Goal: Task Accomplishment & Management: Manage account settings

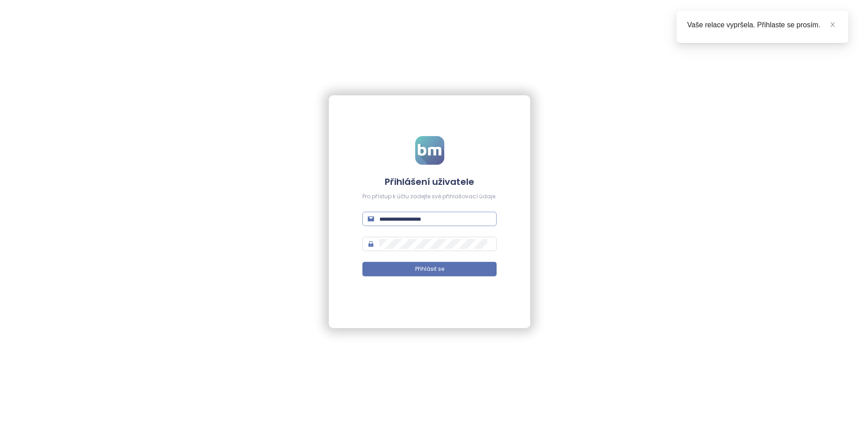
click at [428, 223] on span at bounding box center [429, 219] width 134 height 14
type input "****"
click at [428, 222] on input "***" at bounding box center [435, 219] width 112 height 10
paste input "**********"
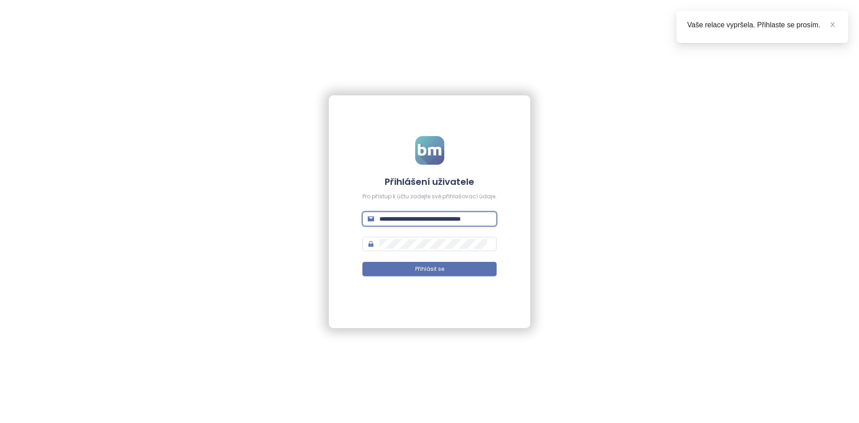
type input "**********"
click at [428, 240] on form "**********" at bounding box center [429, 211] width 134 height 151
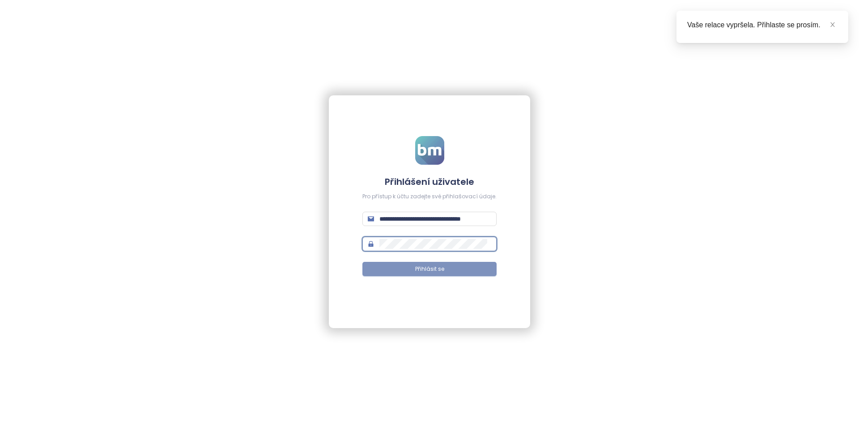
click at [428, 269] on span "Přihlásit se" at bounding box center [429, 269] width 29 height 9
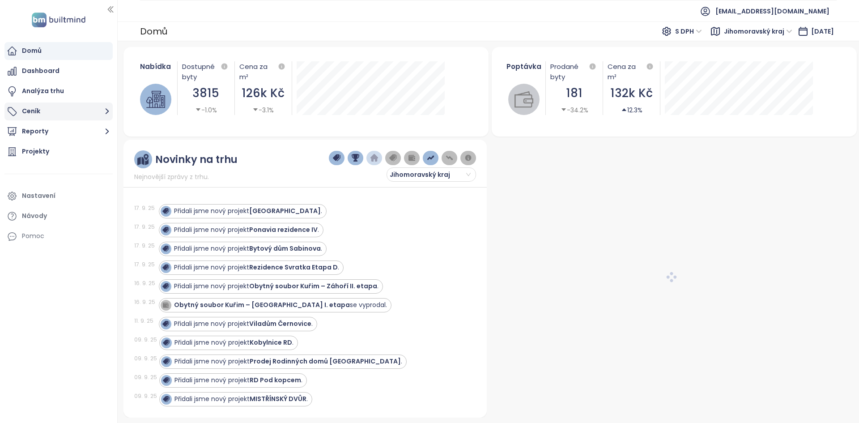
click at [90, 112] on button "Ceník" at bounding box center [58, 111] width 108 height 18
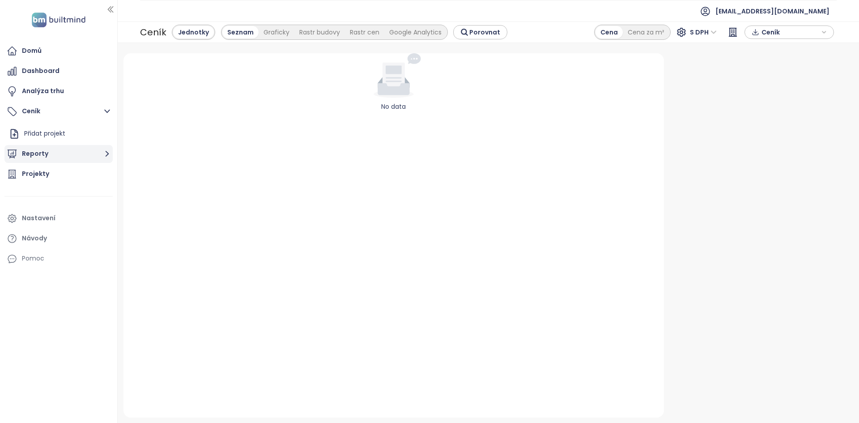
click at [97, 152] on button "Reporty" at bounding box center [58, 154] width 108 height 18
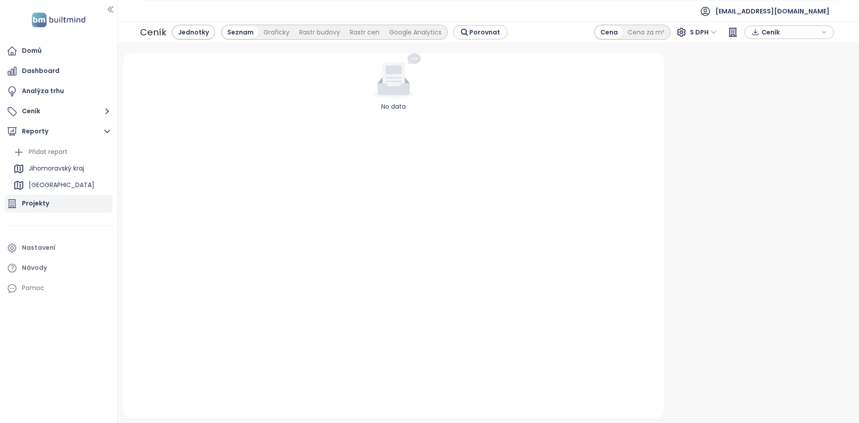
click at [73, 198] on div "Projekty" at bounding box center [58, 204] width 108 height 18
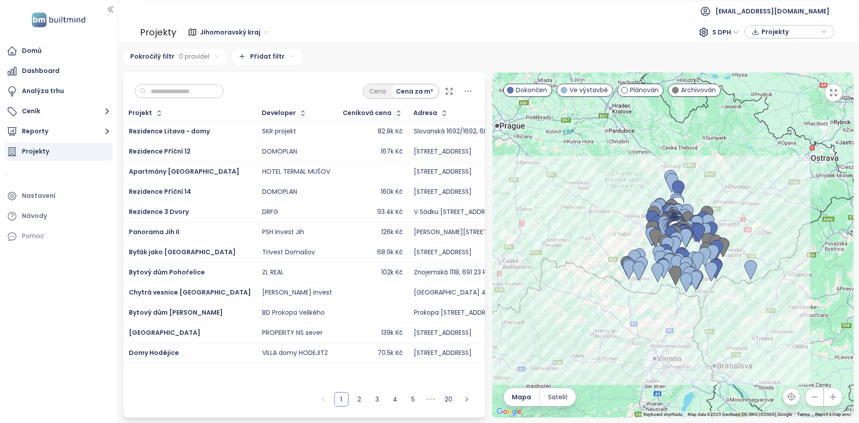
click at [428, 235] on div at bounding box center [673, 244] width 362 height 345
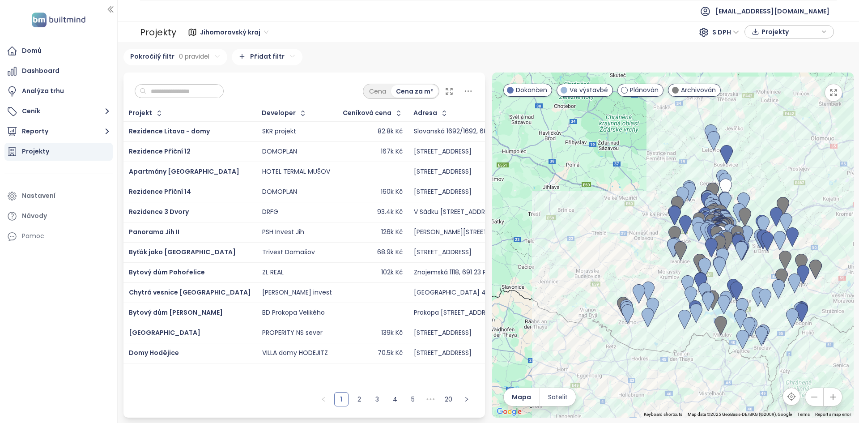
click at [428, 245] on div at bounding box center [673, 244] width 362 height 345
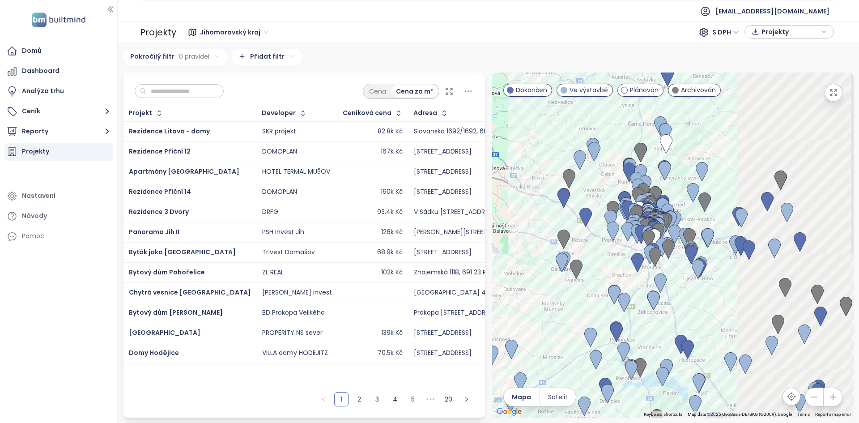
drag, startPoint x: 745, startPoint y: 259, endPoint x: 597, endPoint y: 261, distance: 148.6
click at [428, 262] on div at bounding box center [673, 244] width 362 height 345
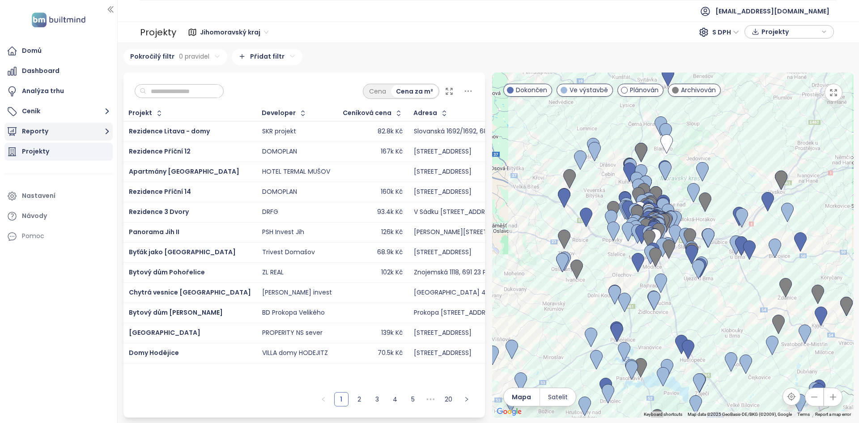
click at [74, 135] on button "Reporty" at bounding box center [58, 132] width 108 height 18
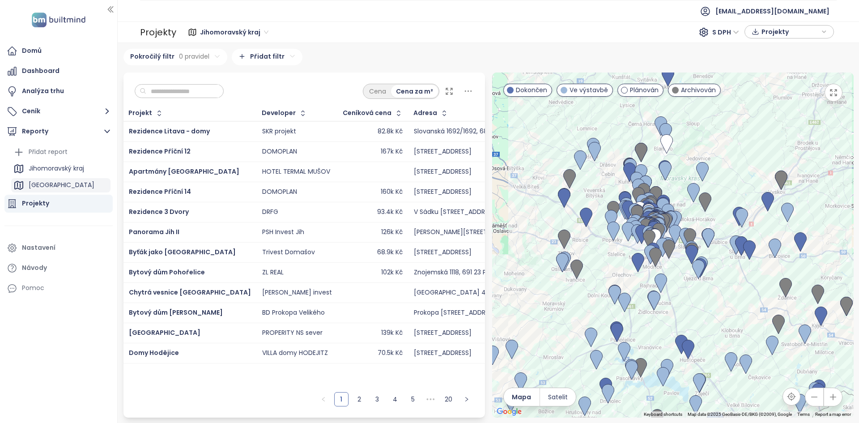
click at [4, 123] on button "Reporty" at bounding box center [58, 132] width 108 height 18
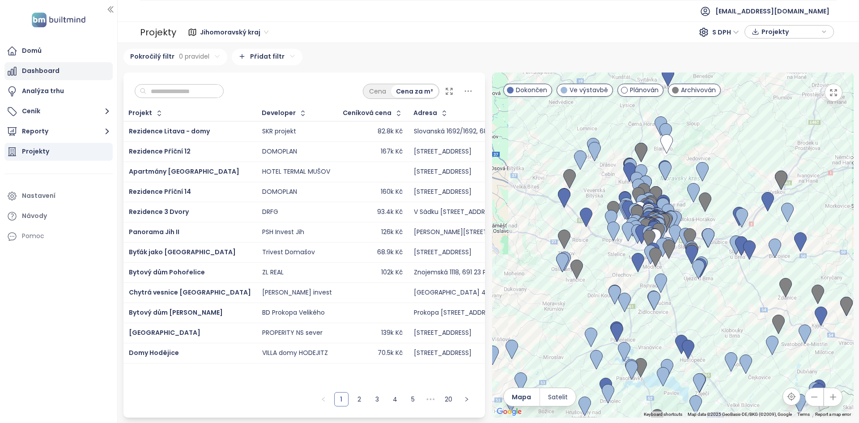
click at [71, 73] on div "Dashboard" at bounding box center [58, 71] width 108 height 18
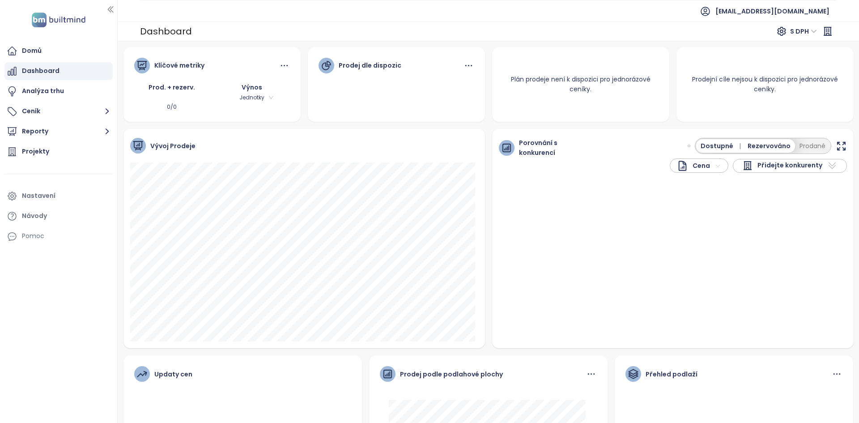
click at [428, 147] on div "Cena Přidejte konkurenty Dostupné | Rezervováno Prodané" at bounding box center [711, 155] width 272 height 35
click at [428, 167] on span "Přidejte konkurenty" at bounding box center [790, 165] width 65 height 11
click at [428, 188] on div at bounding box center [789, 181] width 113 height 16
click at [428, 185] on input "text" at bounding box center [781, 180] width 72 height 13
type input "*****"
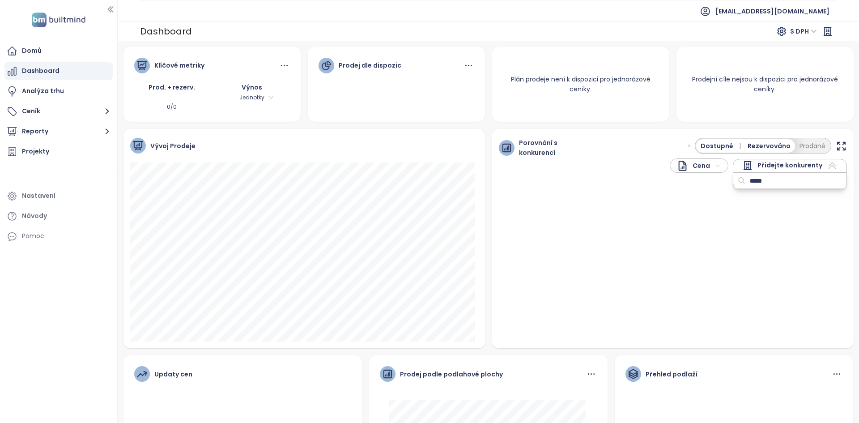
click at [428, 181] on input "*****" at bounding box center [781, 180] width 72 height 13
click at [428, 273] on div "Porovnání s konkurencí Cena Přidejte konkurenty Dostupné | Rezervováno Prodané" at bounding box center [673, 238] width 362 height 219
click at [79, 107] on button "Ceník" at bounding box center [58, 111] width 108 height 18
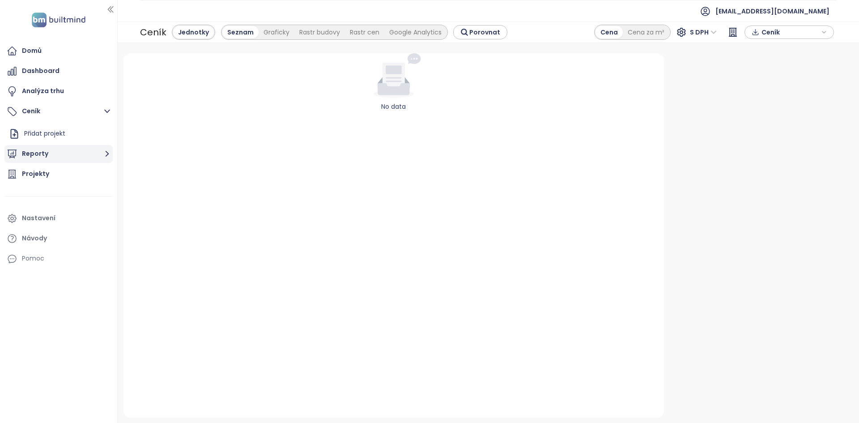
click at [55, 155] on button "Reporty" at bounding box center [58, 154] width 108 height 18
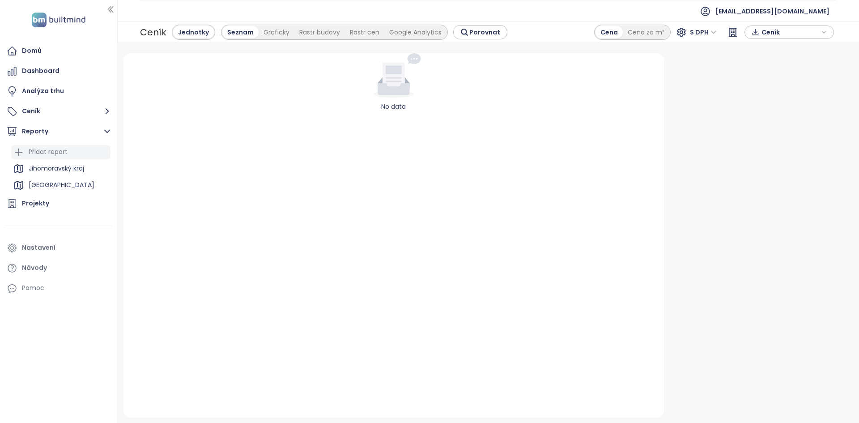
click at [57, 151] on div "Přidat report" at bounding box center [48, 151] width 39 height 11
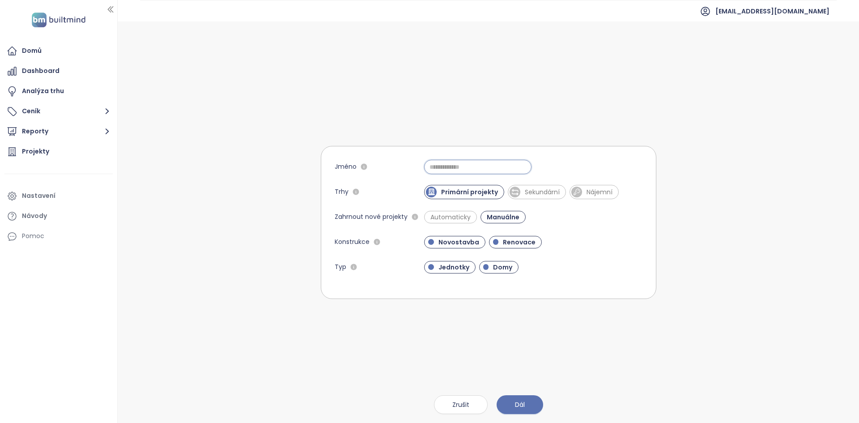
click at [428, 172] on input "Jméno" at bounding box center [477, 167] width 107 height 14
type input "*"
click at [428, 405] on span "Dál" at bounding box center [520, 405] width 10 height 10
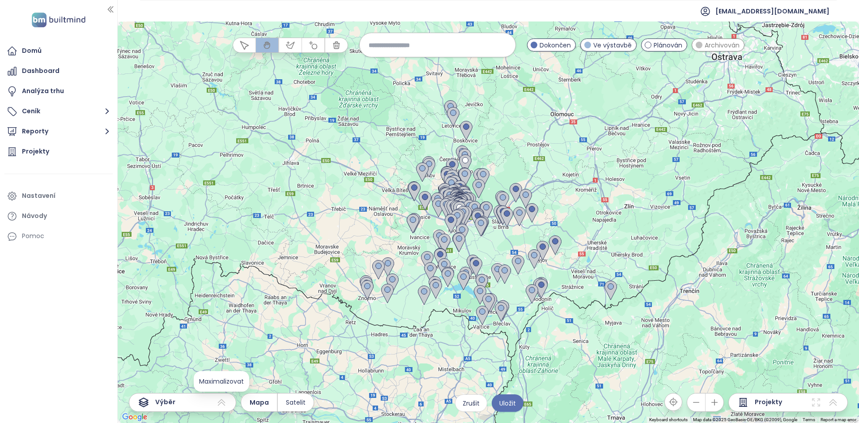
click at [221, 404] on icon at bounding box center [221, 402] width 11 height 11
click at [54, 140] on button "Reporty" at bounding box center [58, 132] width 108 height 18
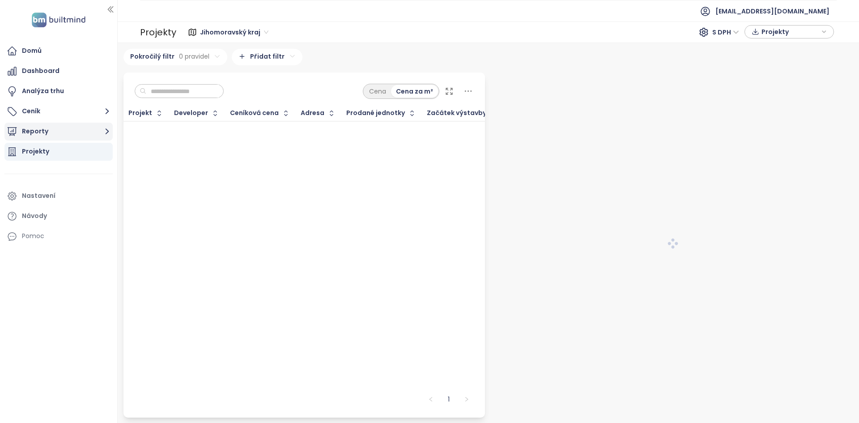
click at [58, 129] on button "Reporty" at bounding box center [58, 132] width 108 height 18
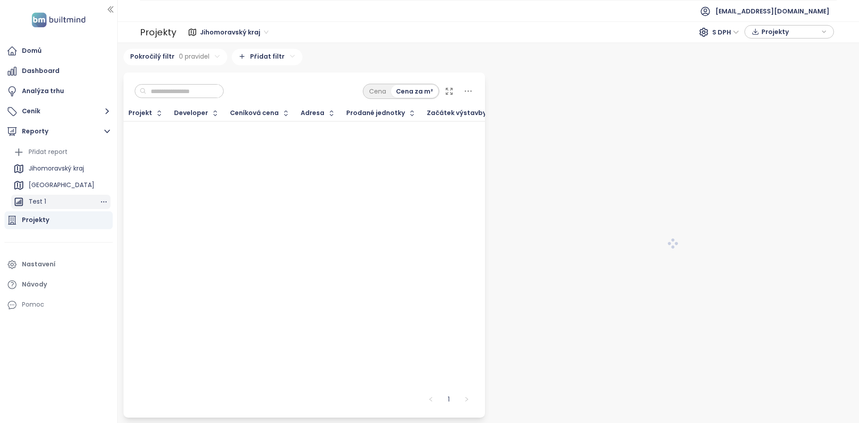
click at [56, 200] on div "Test 1" at bounding box center [60, 202] width 99 height 14
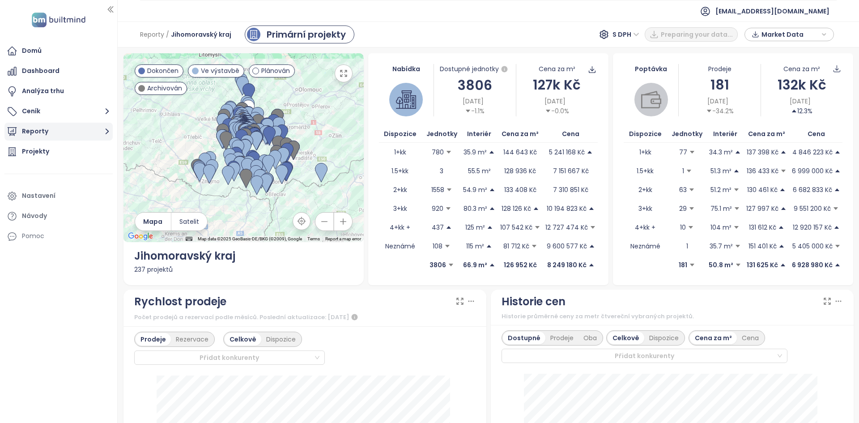
click at [57, 129] on button "Reporty" at bounding box center [58, 132] width 108 height 18
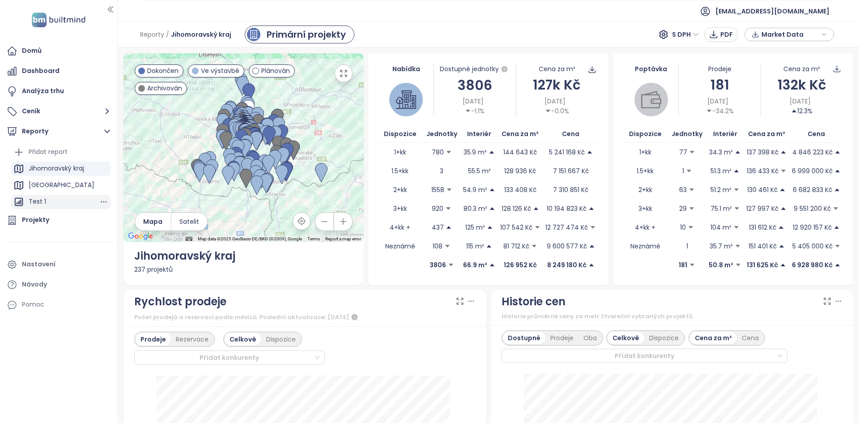
click at [52, 197] on div "Test 1" at bounding box center [60, 202] width 99 height 14
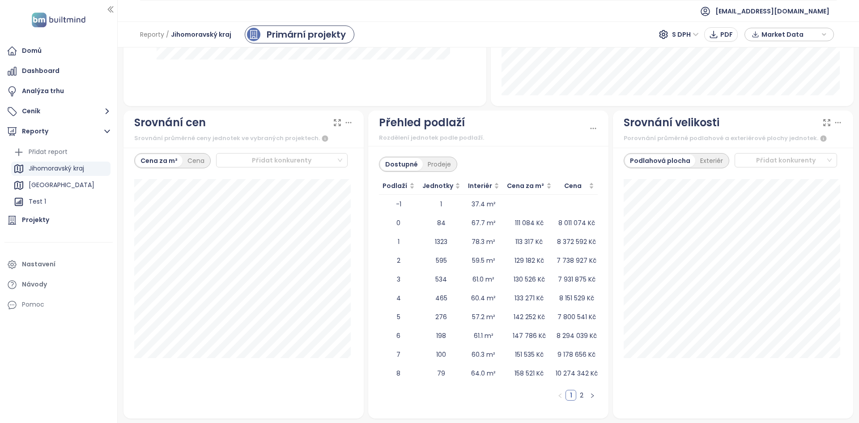
scroll to position [1017, 0]
click at [68, 196] on div "Test 1" at bounding box center [60, 202] width 99 height 14
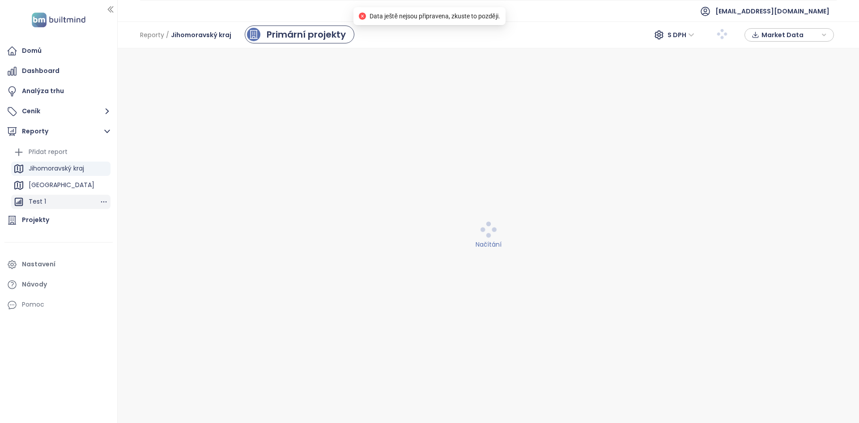
scroll to position [0, 0]
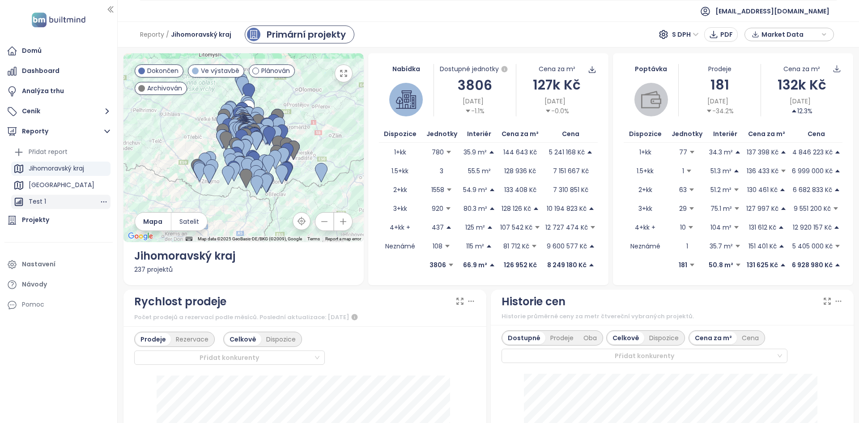
click at [60, 196] on div "Test 1" at bounding box center [60, 202] width 99 height 14
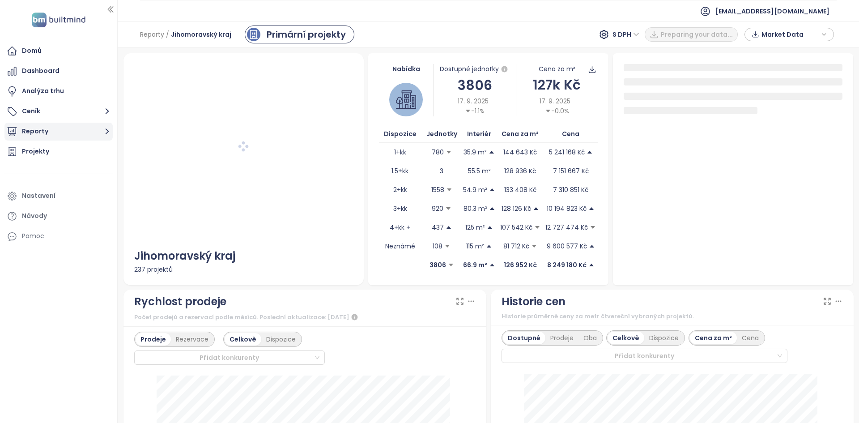
click at [56, 129] on button "Reporty" at bounding box center [58, 132] width 108 height 18
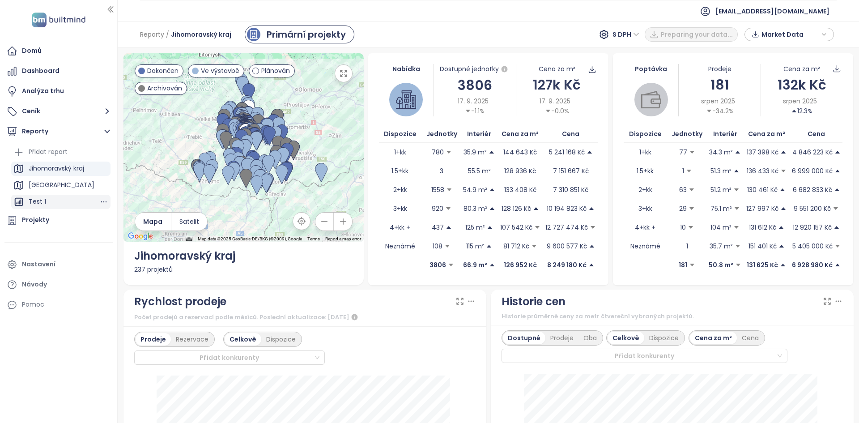
click at [67, 204] on div "Test 1" at bounding box center [60, 202] width 99 height 14
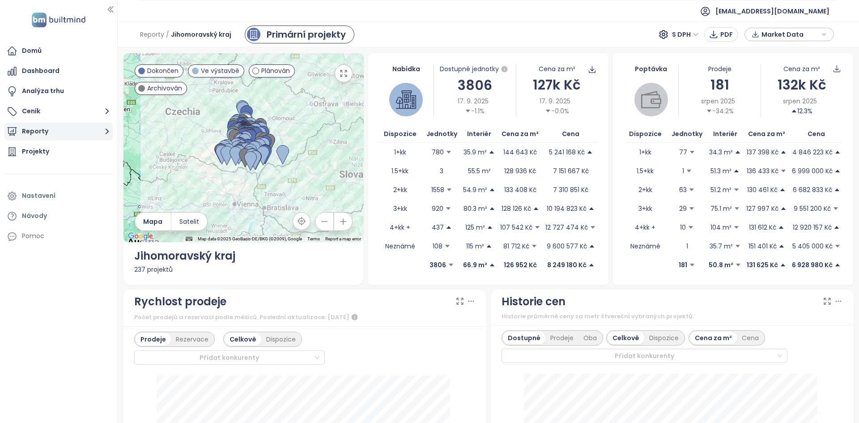
click at [73, 138] on button "Reporty" at bounding box center [58, 132] width 108 height 18
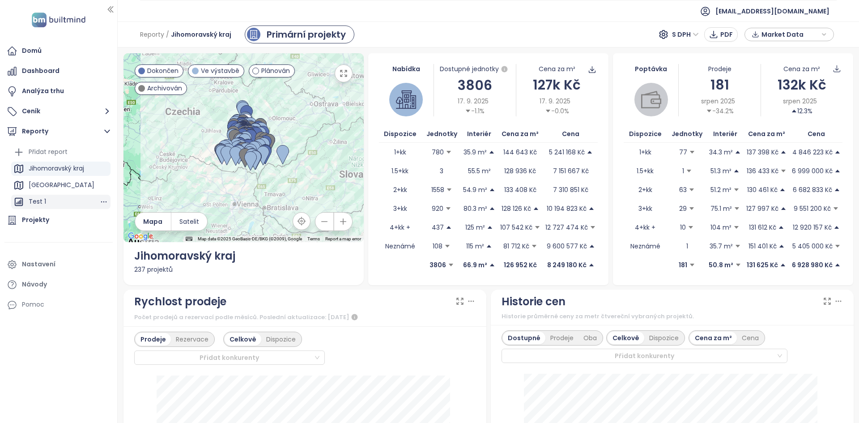
click at [60, 205] on div "Test 1" at bounding box center [60, 202] width 99 height 14
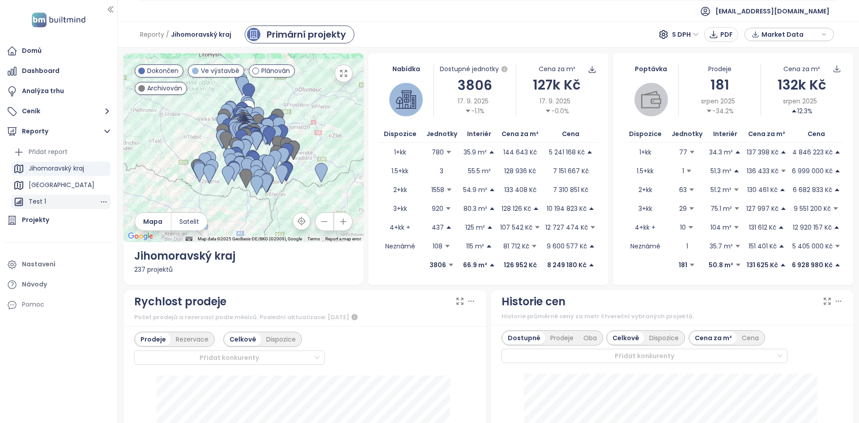
click at [54, 203] on div "Test 1" at bounding box center [60, 202] width 99 height 14
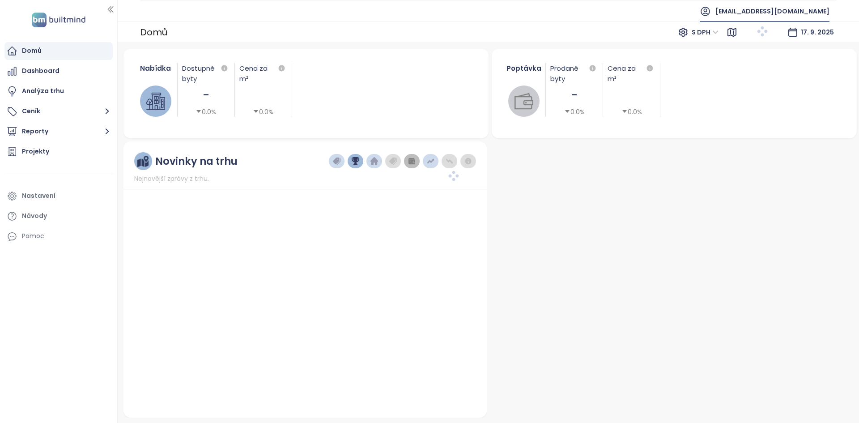
click at [734, 9] on span "[EMAIL_ADDRESS][DOMAIN_NAME]" at bounding box center [773, 10] width 114 height 21
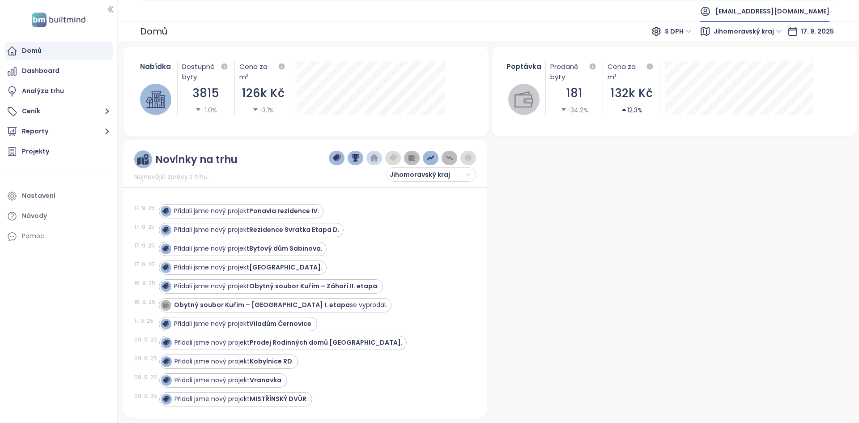
click at [730, 13] on span "[EMAIL_ADDRESS][DOMAIN_NAME]" at bounding box center [773, 10] width 114 height 21
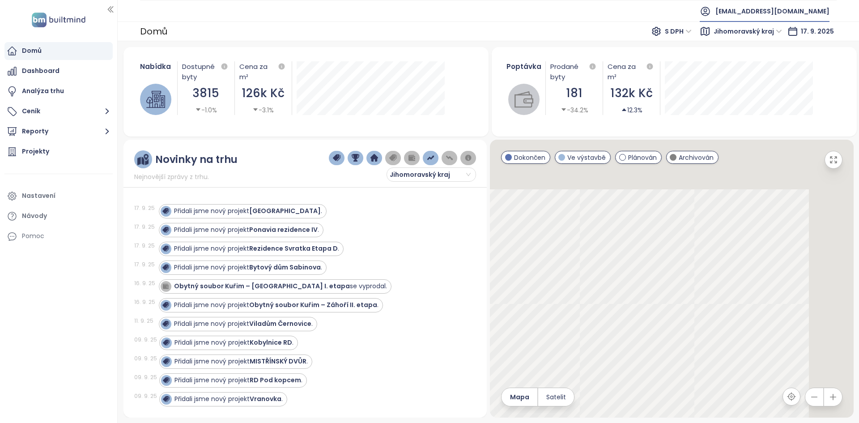
click at [727, 13] on span "[EMAIL_ADDRESS][DOMAIN_NAME]" at bounding box center [773, 10] width 114 height 21
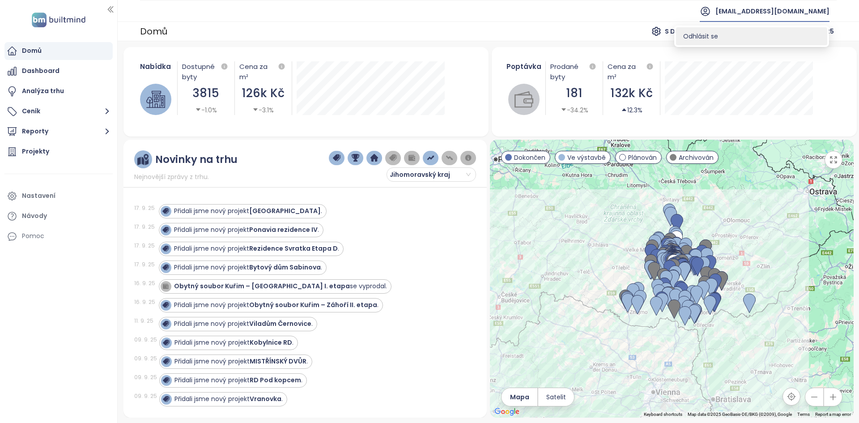
click at [714, 42] on li "Odhlásit se" at bounding box center [751, 36] width 151 height 18
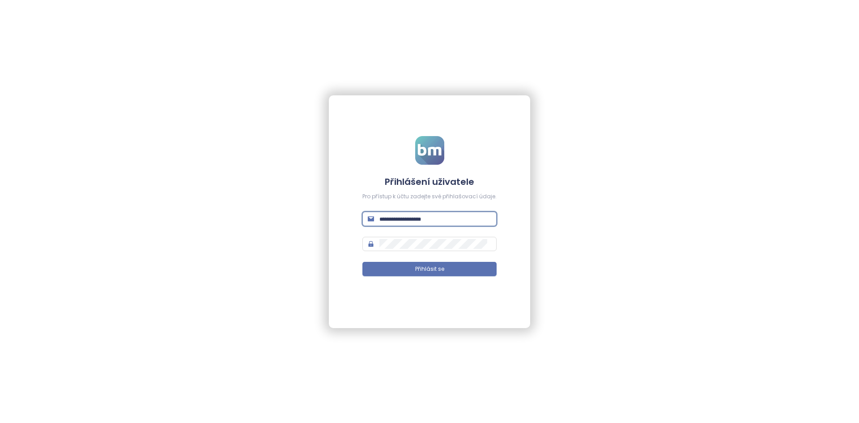
click at [399, 223] on input "text" at bounding box center [435, 219] width 112 height 10
type input "**********"
click at [362, 262] on button "Přihlásit se" at bounding box center [429, 269] width 134 height 14
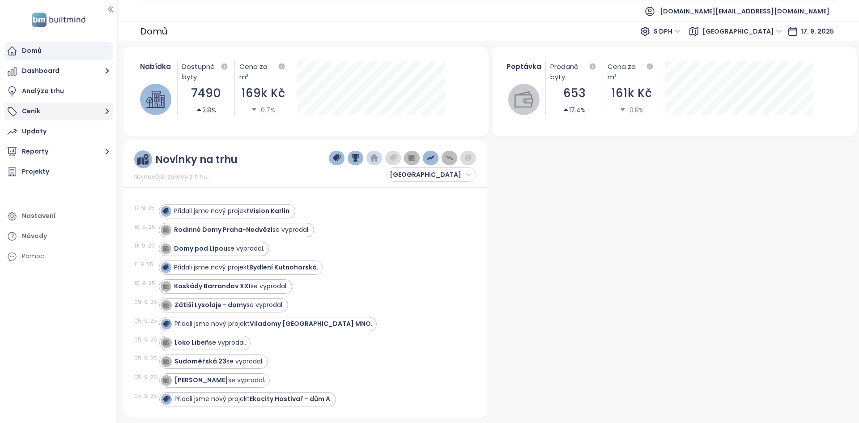
click at [91, 107] on button "Ceník" at bounding box center [58, 111] width 108 height 18
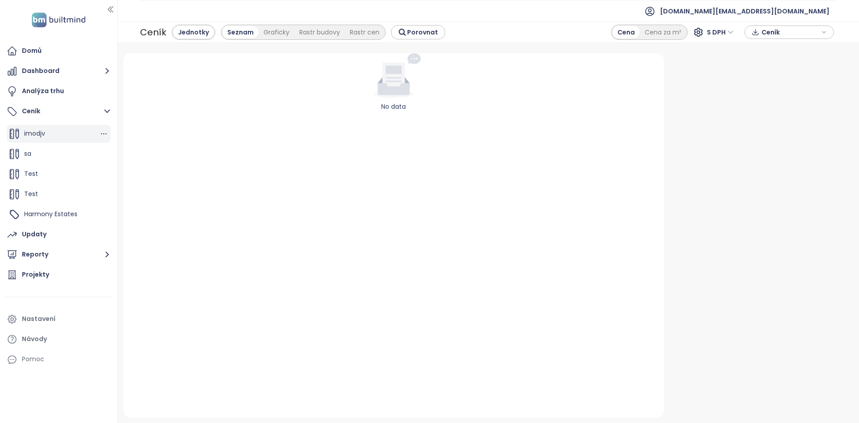
scroll to position [60, 0]
click at [53, 213] on span "Harmony Estates" at bounding box center [50, 214] width 53 height 9
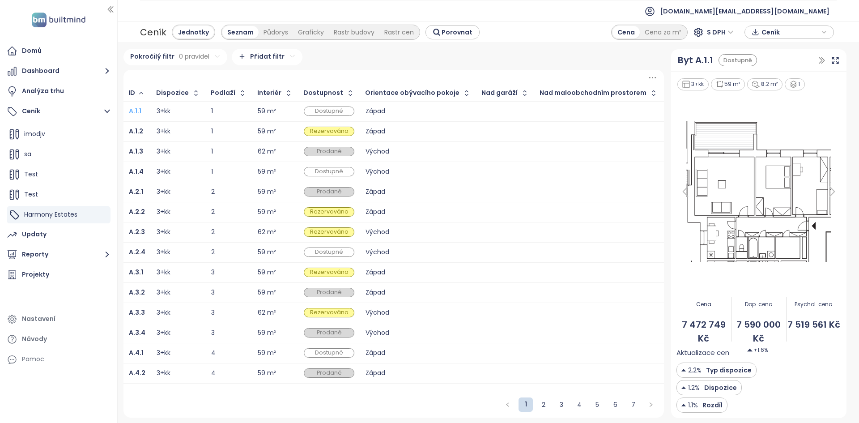
click at [136, 112] on b "A.1.1" at bounding box center [135, 110] width 13 height 9
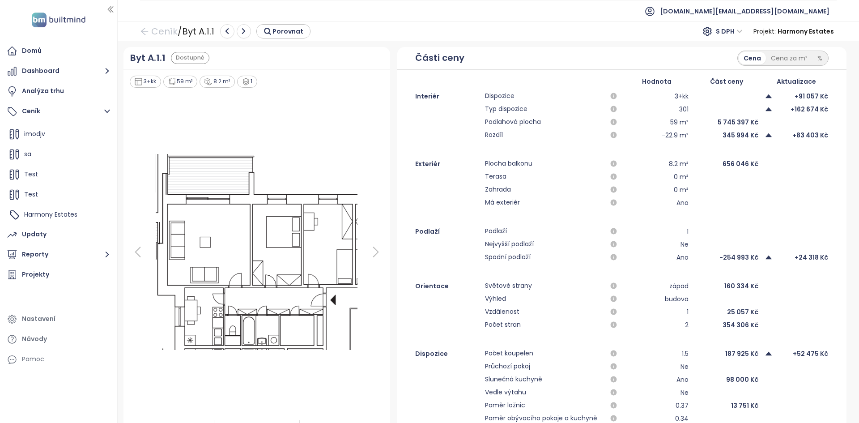
scroll to position [83, 0]
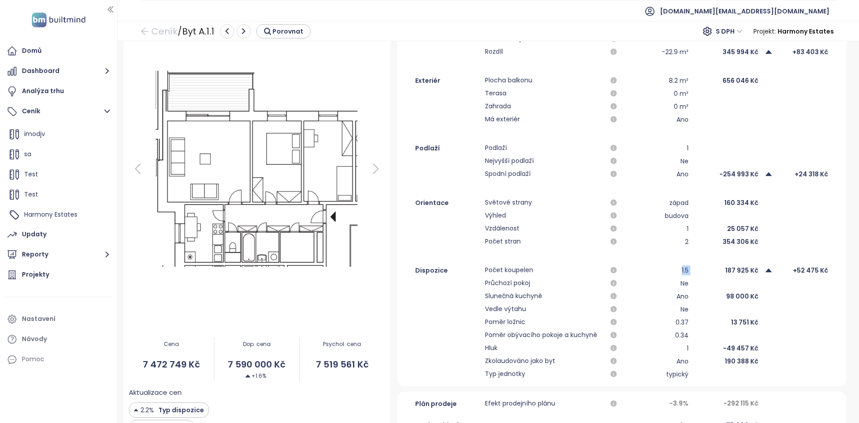
drag, startPoint x: 688, startPoint y: 269, endPoint x: 665, endPoint y: 270, distance: 22.4
click at [665, 270] on div "Dispozice Počet koupelen 1.5 187 925 Kč +52 475 Kč" at bounding box center [621, 270] width 449 height 11
click at [673, 270] on div "1.5" at bounding box center [657, 270] width 64 height 11
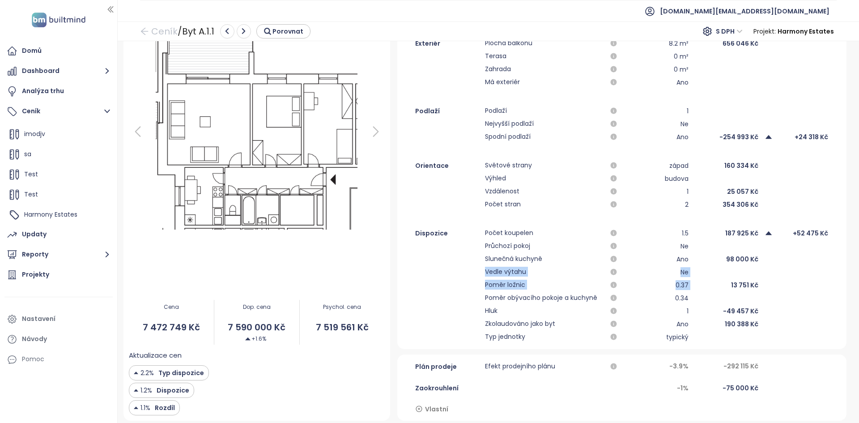
drag, startPoint x: 480, startPoint y: 275, endPoint x: 686, endPoint y: 286, distance: 206.2
click at [687, 287] on div "Dispozice Počet koupelen 1.5 187 925 Kč +52 475 Kč Průchozí pokoj Ne Slunečná k…" at bounding box center [621, 285] width 449 height 115
click at [496, 315] on span "Hluk" at bounding box center [544, 311] width 118 height 11
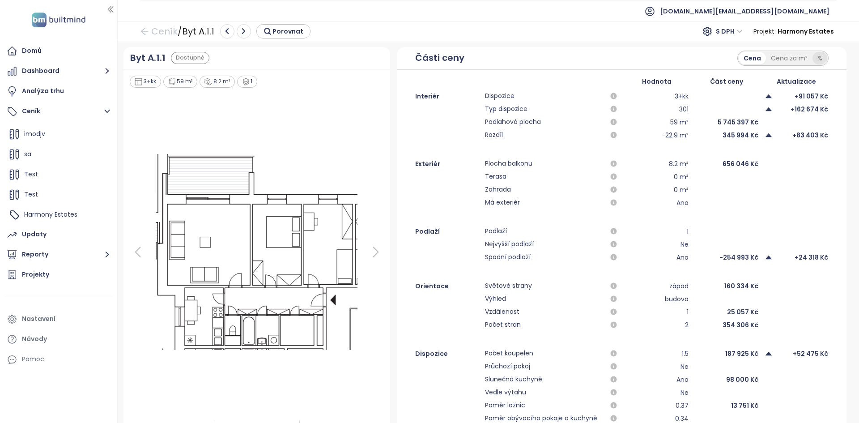
click at [813, 54] on div "%" at bounding box center [820, 58] width 15 height 13
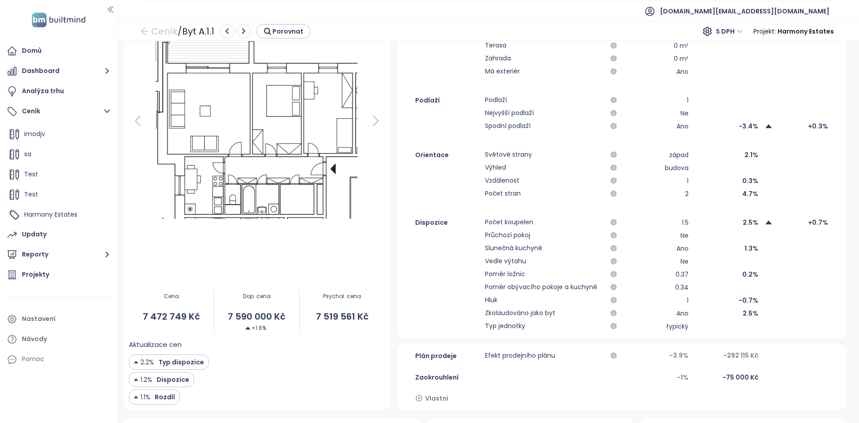
scroll to position [131, 0]
click at [737, 196] on div "4.7%" at bounding box center [726, 193] width 64 height 11
click at [58, 277] on div "Projekty" at bounding box center [58, 275] width 108 height 18
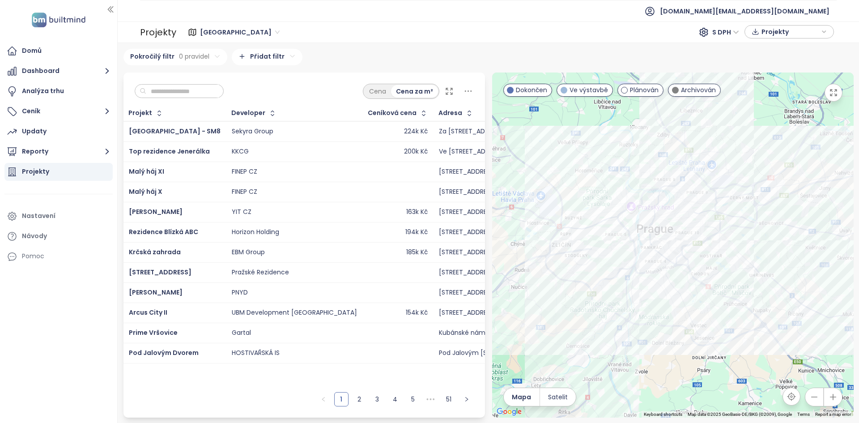
click at [215, 90] on input "text" at bounding box center [182, 91] width 72 height 13
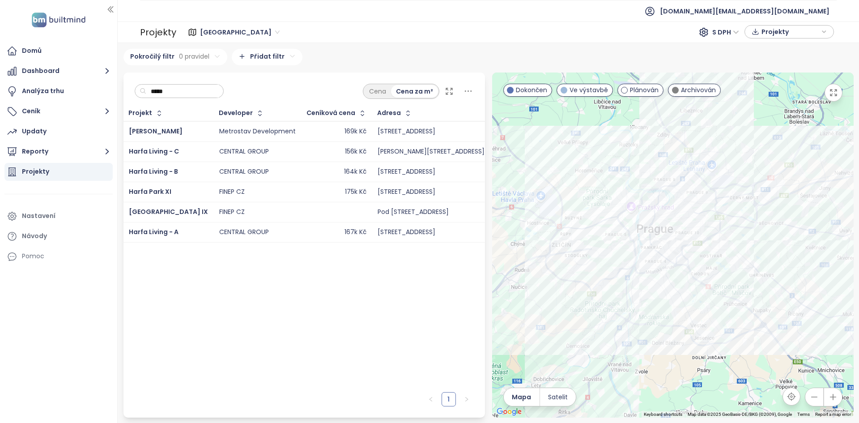
type input "*****"
click at [269, 167] on td "CENTRAL GROUP" at bounding box center [258, 172] width 88 height 20
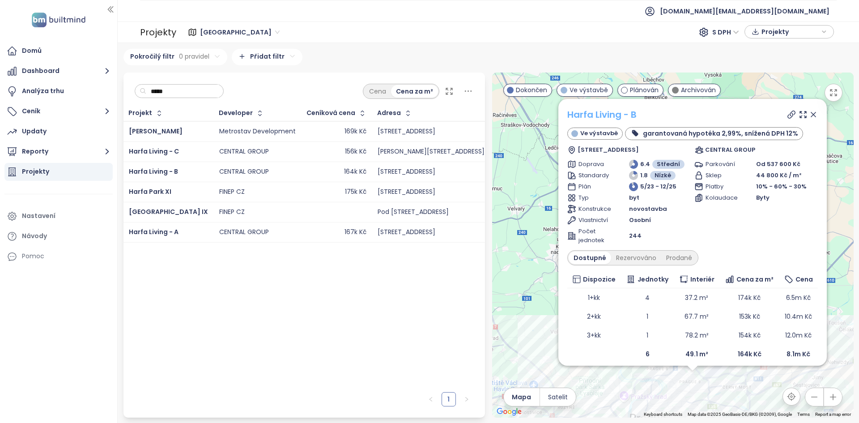
click at [609, 116] on link "Harfa Living - B" at bounding box center [601, 114] width 69 height 13
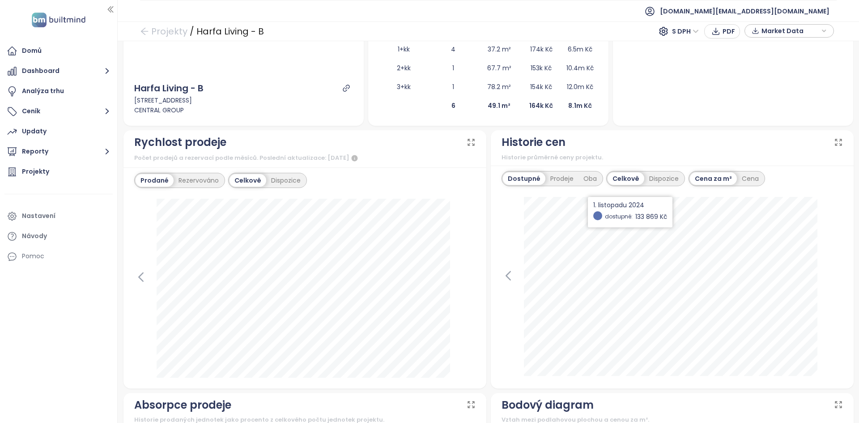
scroll to position [260, 0]
click at [507, 277] on icon at bounding box center [508, 276] width 13 height 13
click at [496, 279] on div "Dostupné Prodeje Oba Celkově Dispozice Cena za m² Cena [DATE] dostupné: 111 322…" at bounding box center [672, 277] width 363 height 223
click at [508, 276] on icon at bounding box center [508, 276] width 13 height 13
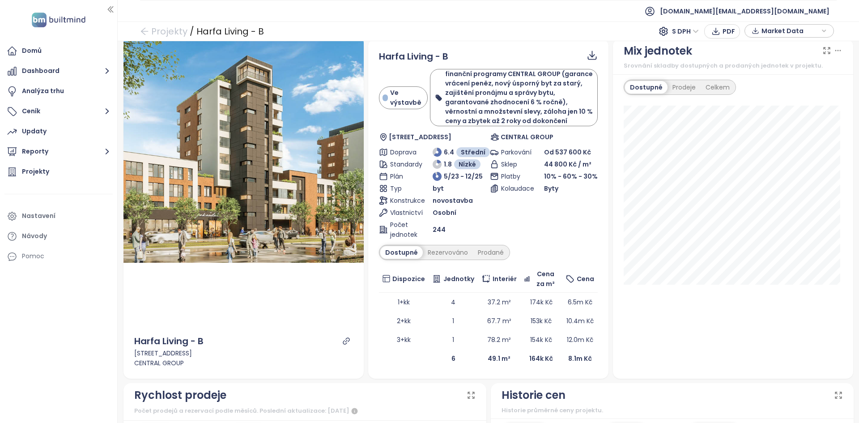
scroll to position [8, 0]
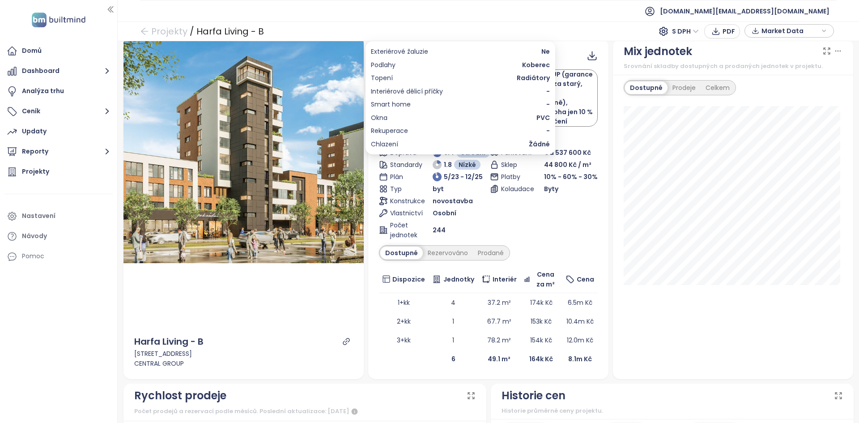
click at [537, 61] on span "Koberec" at bounding box center [536, 65] width 28 height 10
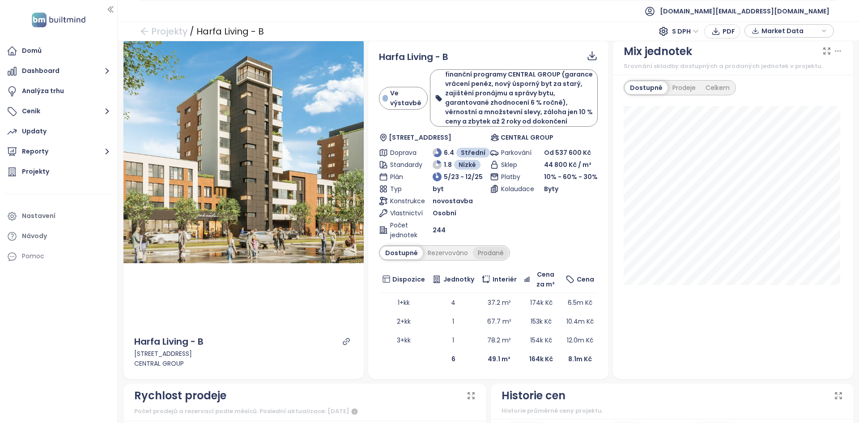
click at [495, 255] on div "Prodané" at bounding box center [491, 253] width 36 height 13
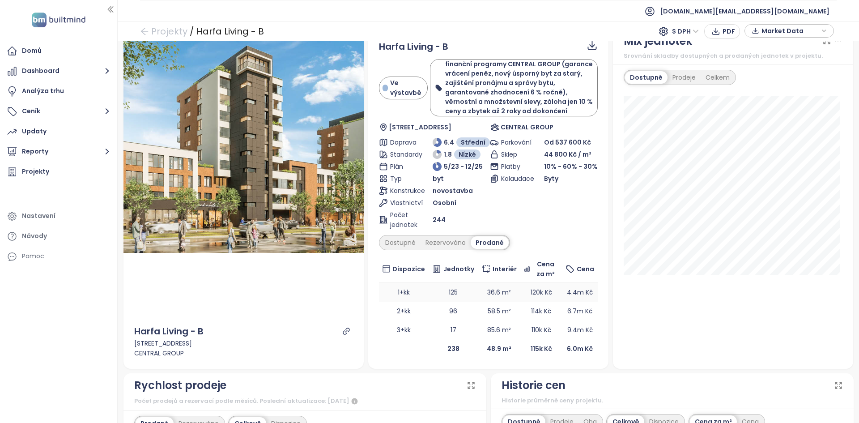
scroll to position [18, 0]
drag, startPoint x: 595, startPoint y: 170, endPoint x: 537, endPoint y: 169, distance: 58.2
click at [537, 169] on div "Harfa Living - B Ve výstavbě finanční programy CENTRAL GROUP (garance vrácení p…" at bounding box center [488, 199] width 240 height 340
click at [537, 169] on div "Platby" at bounding box center [517, 167] width 54 height 10
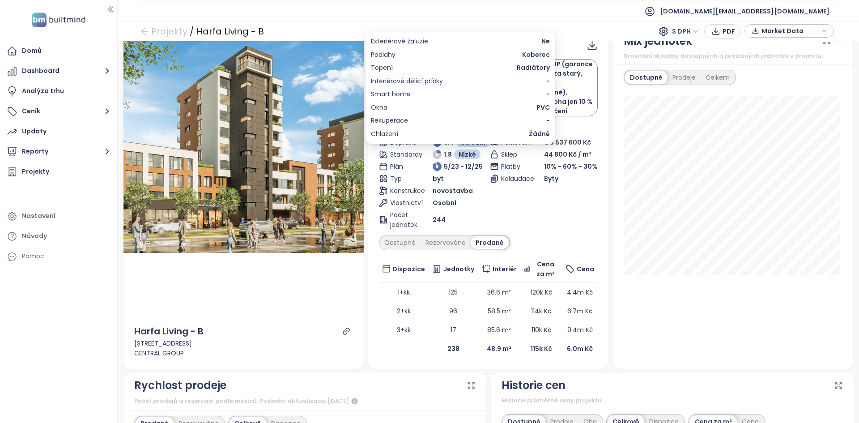
click at [532, 51] on span "Koberec" at bounding box center [536, 55] width 28 height 10
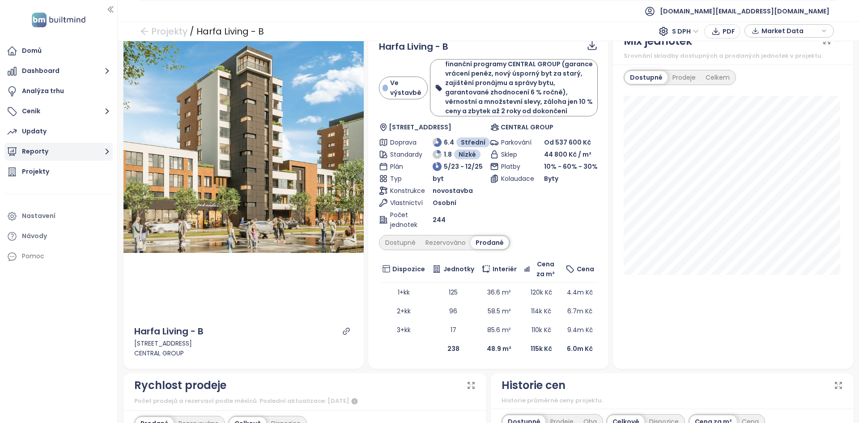
click at [76, 146] on button "Reporty" at bounding box center [58, 152] width 108 height 18
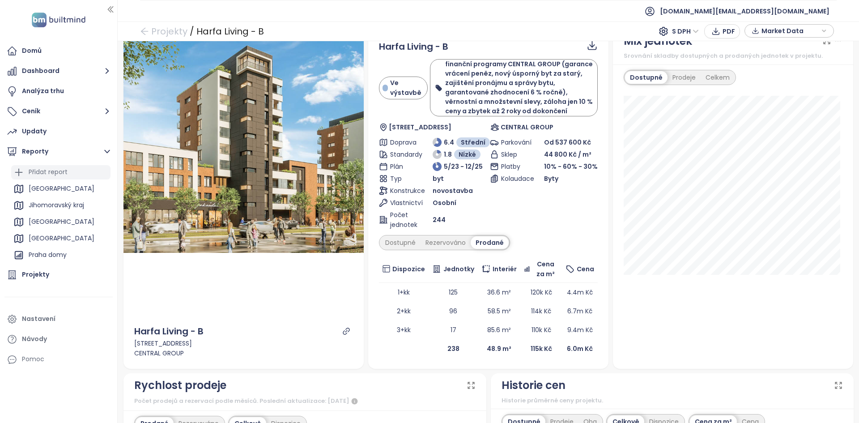
click at [65, 170] on div "Přidat report" at bounding box center [48, 171] width 39 height 11
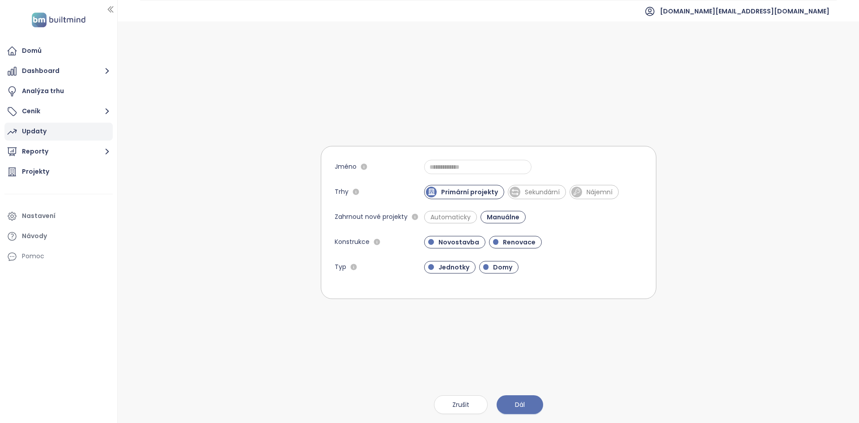
click at [54, 126] on div "Updaty" at bounding box center [58, 132] width 108 height 18
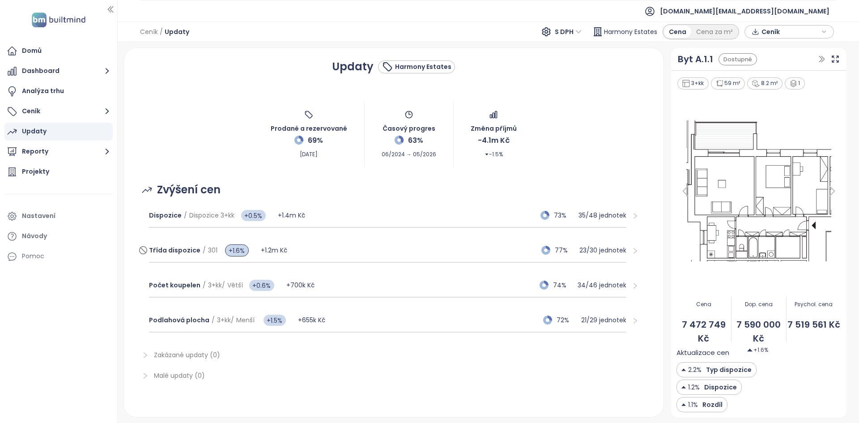
click at [421, 256] on div "Třída dispozice / 301 +1.6% +1.2m Kč 77% 23 / 30 jednotek" at bounding box center [387, 251] width 477 height 24
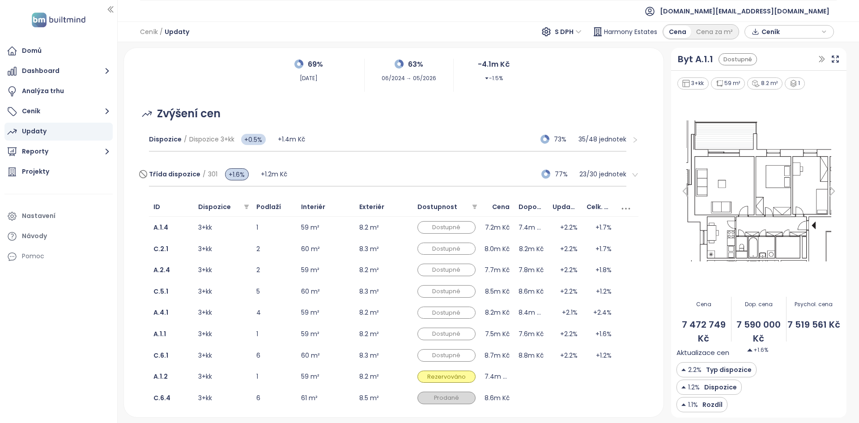
scroll to position [76, 0]
click at [387, 212] on div "Exteriér" at bounding box center [383, 207] width 49 height 10
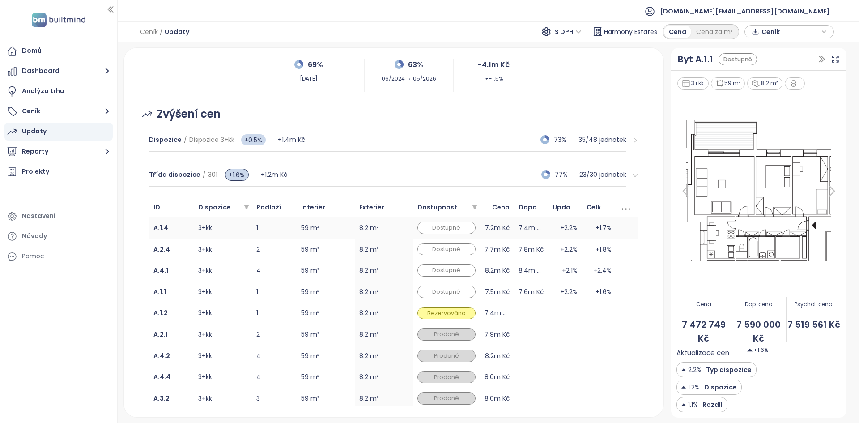
click at [391, 228] on td "8.2 m²" at bounding box center [384, 227] width 58 height 21
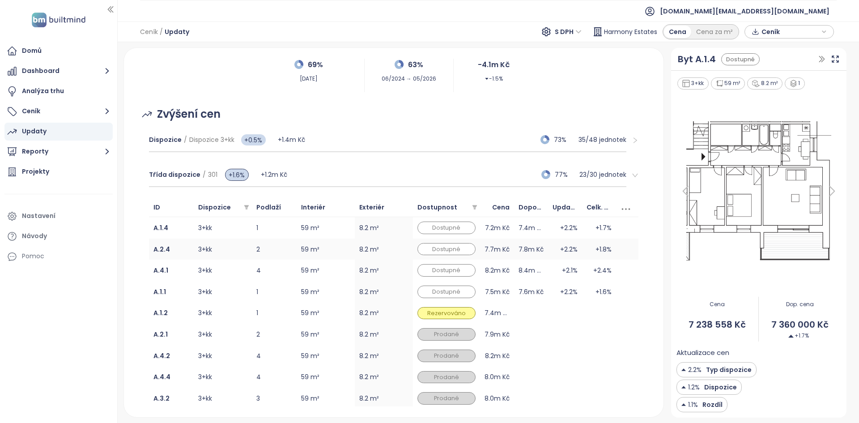
click at [397, 252] on td "8.2 m²" at bounding box center [384, 249] width 58 height 21
click at [393, 269] on td "8.2 m²" at bounding box center [384, 270] width 58 height 21
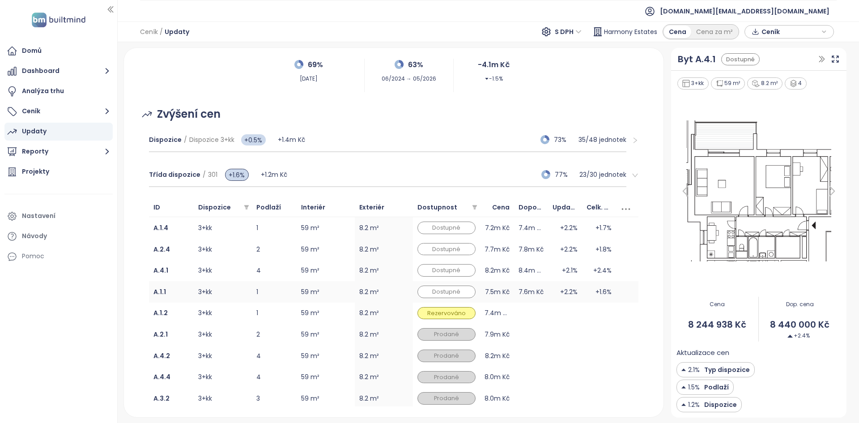
click at [386, 290] on td "8.2 m²" at bounding box center [384, 291] width 58 height 21
click at [225, 237] on td "3+kk" at bounding box center [223, 227] width 58 height 21
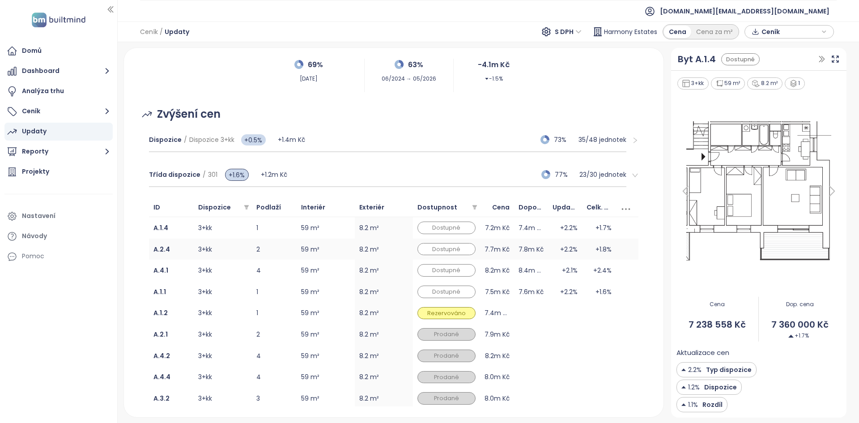
click at [225, 257] on td "3+kk" at bounding box center [223, 249] width 58 height 21
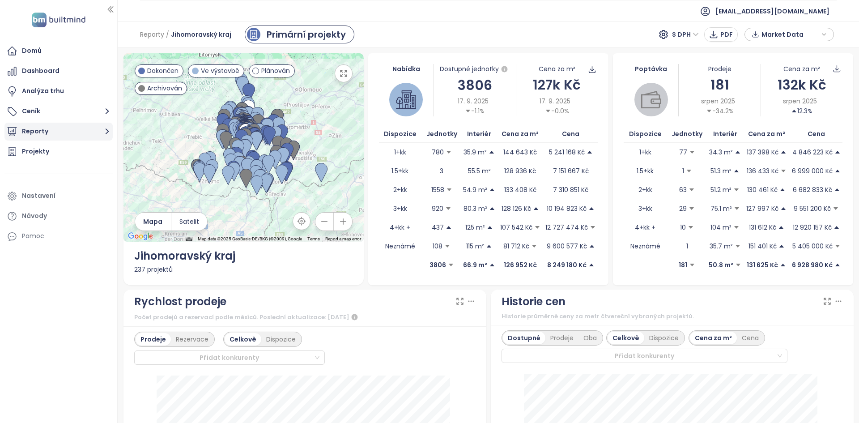
click at [71, 140] on button "Reporty" at bounding box center [58, 132] width 108 height 18
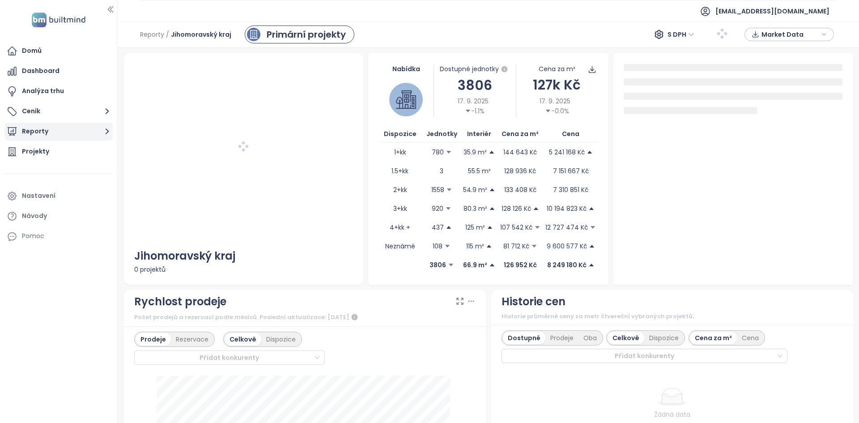
click at [47, 136] on button "Reporty" at bounding box center [58, 132] width 108 height 18
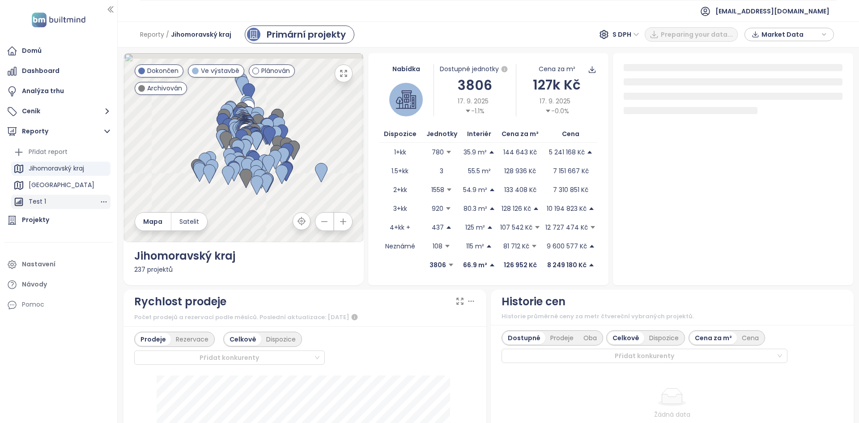
click at [51, 199] on div "Test 1" at bounding box center [60, 202] width 99 height 14
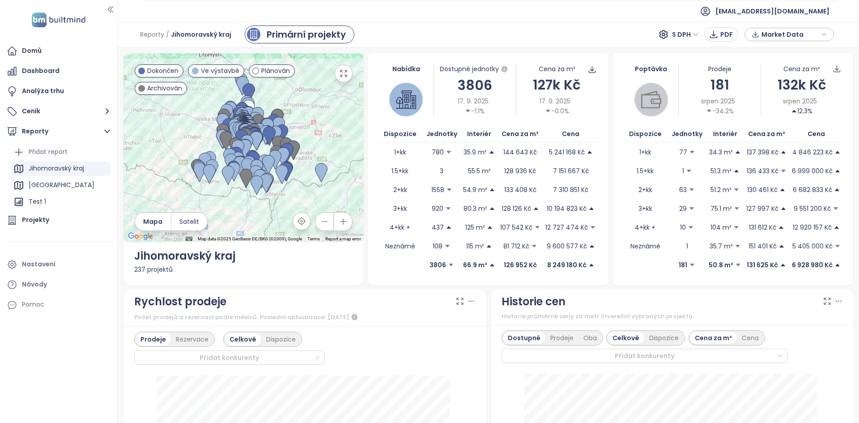
click at [184, 189] on div at bounding box center [244, 147] width 240 height 189
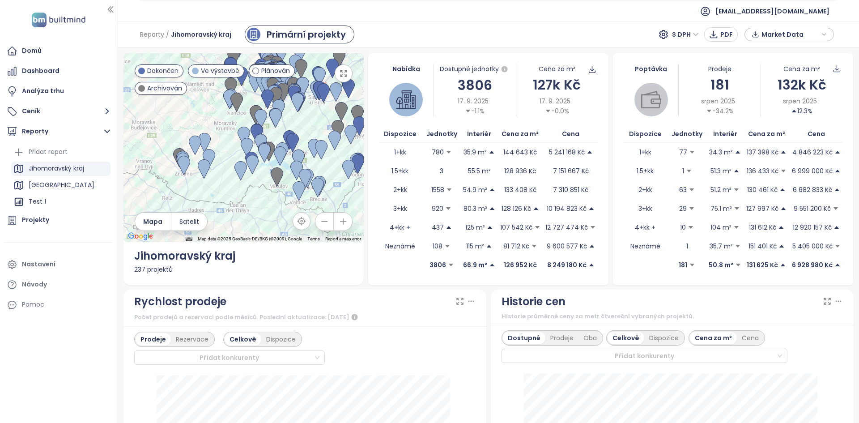
drag, startPoint x: 201, startPoint y: 196, endPoint x: 157, endPoint y: 174, distance: 49.6
click at [157, 174] on div at bounding box center [244, 147] width 240 height 189
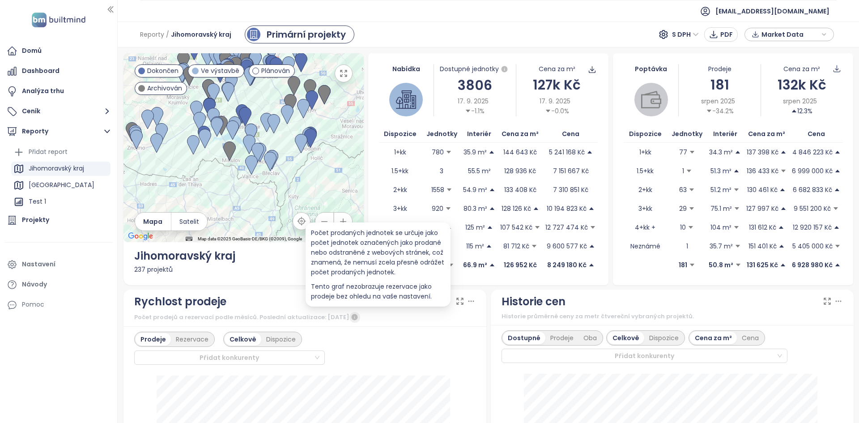
drag, startPoint x: 454, startPoint y: 357, endPoint x: 381, endPoint y: 319, distance: 82.3
click at [381, 319] on div "Rychlost prodeje Počet prodejů a rezervací podle měsíců. Poslední aktualizace: …" at bounding box center [305, 428] width 363 height 276
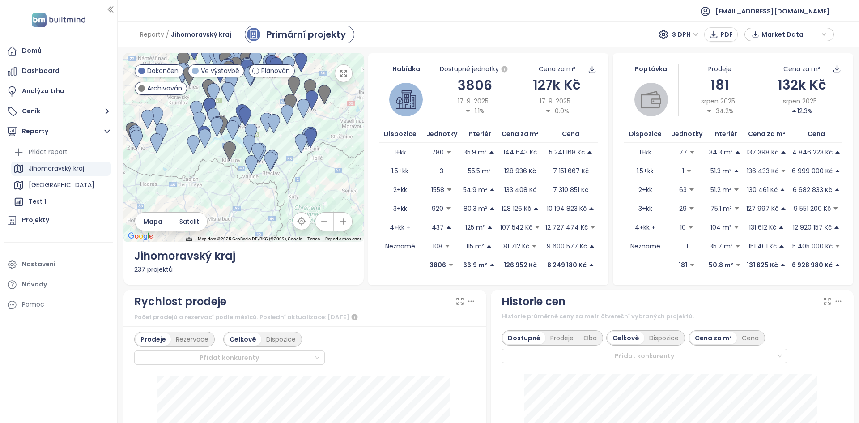
click at [305, 278] on div "← Move left → Move right ↑ Move up ↓ Move down + Zoom in - Zoom out Home Jump l…" at bounding box center [244, 169] width 240 height 232
